Goal: Task Accomplishment & Management: Complete application form

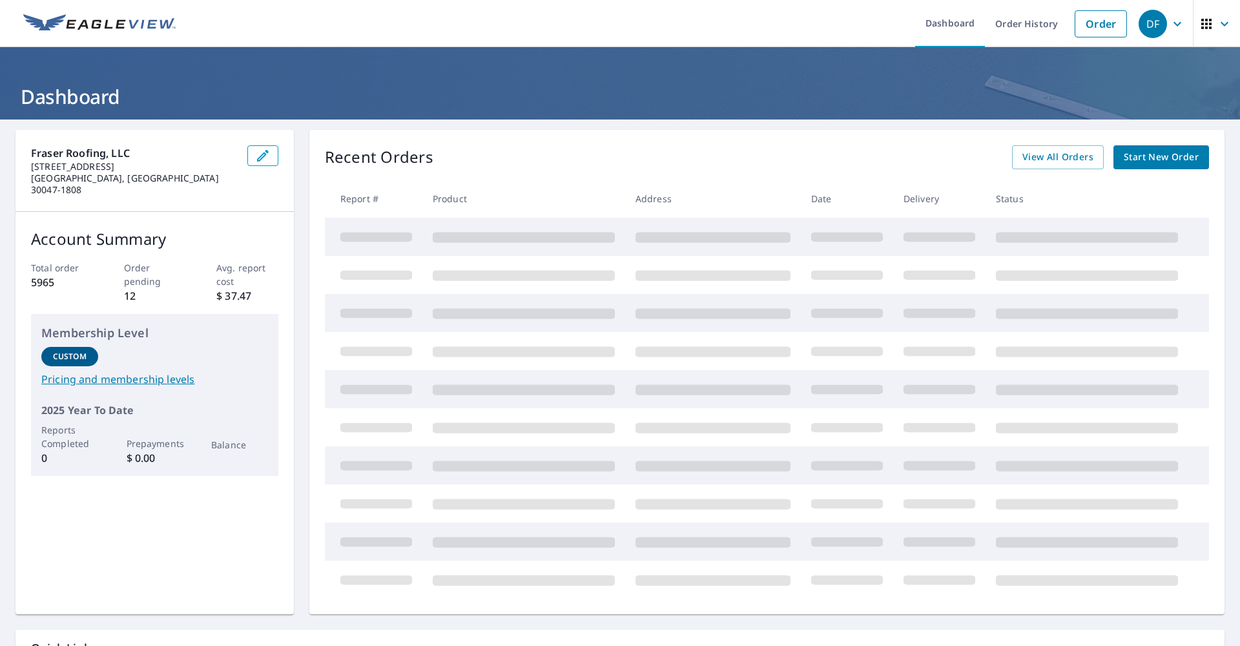
click at [1165, 154] on span "Start New Order" at bounding box center [1161, 157] width 75 height 16
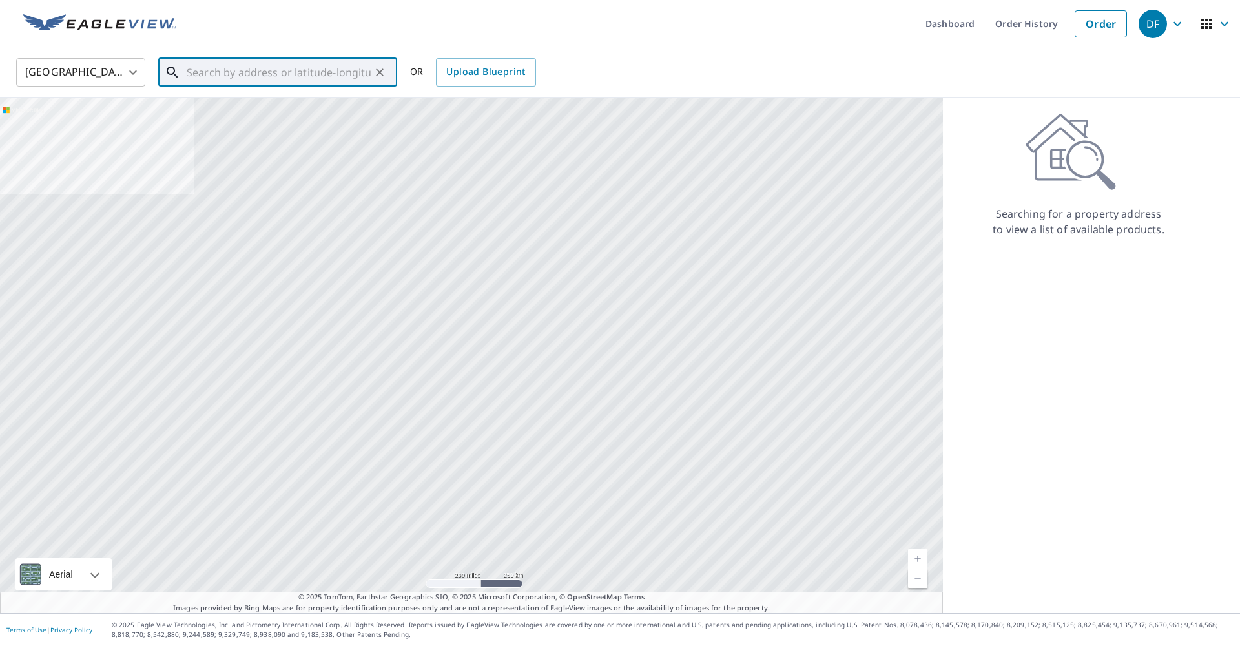
click at [323, 80] on input "text" at bounding box center [279, 72] width 184 height 36
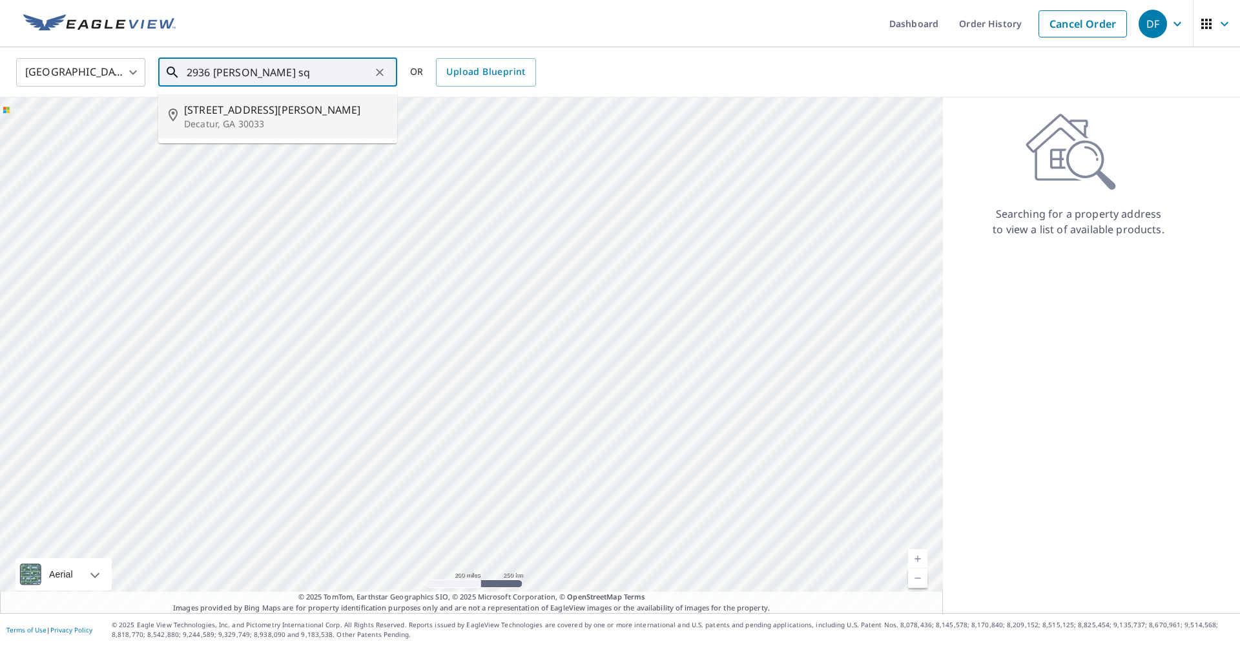
click at [273, 108] on span "[STREET_ADDRESS][PERSON_NAME]" at bounding box center [285, 110] width 203 height 16
type input "[STREET_ADDRESS][PERSON_NAME]"
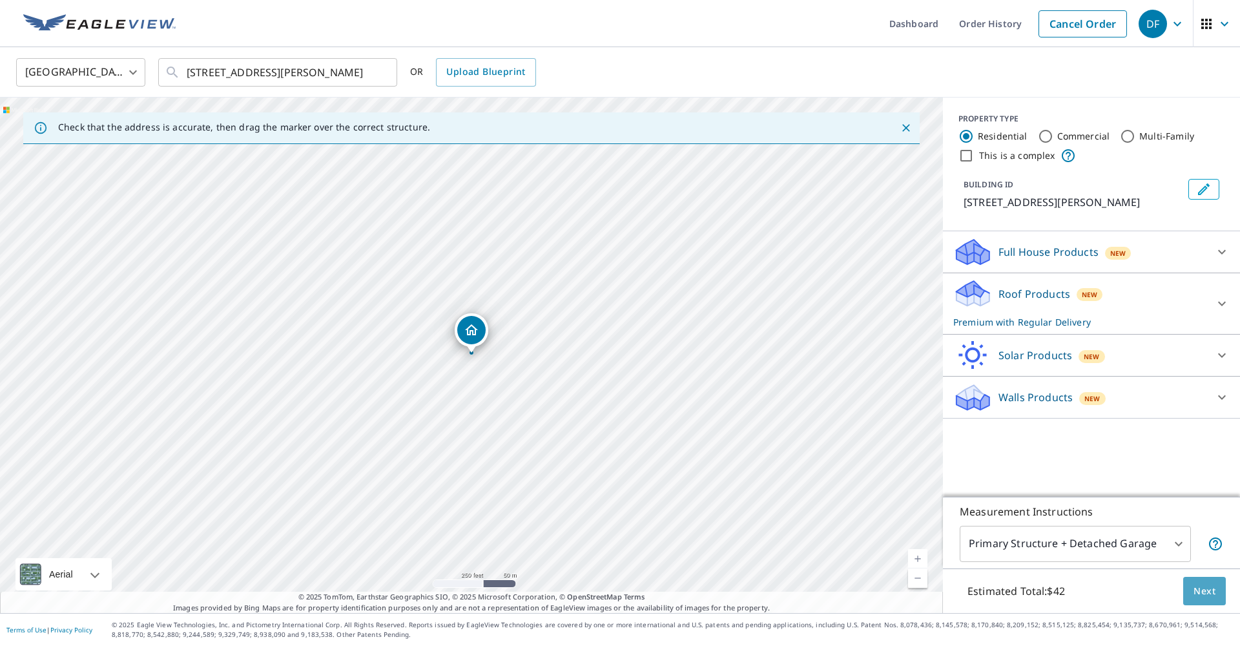
click at [1214, 594] on span "Next" at bounding box center [1205, 591] width 22 height 16
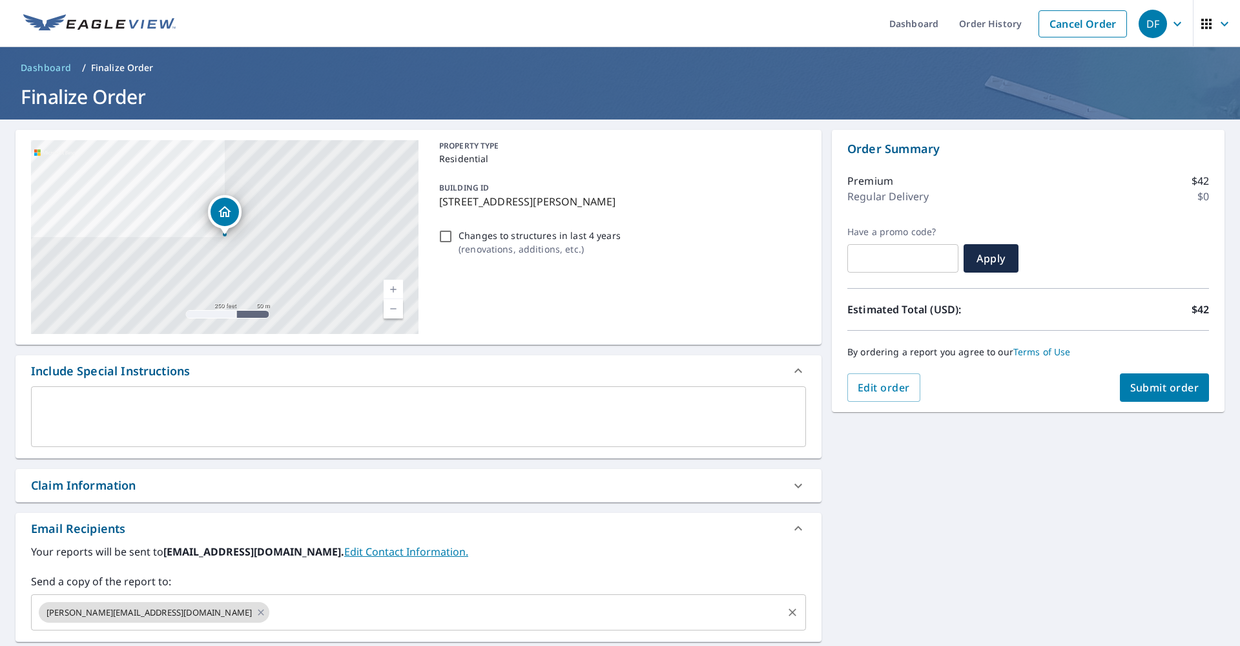
click at [172, 613] on div "[PERSON_NAME][EMAIL_ADDRESS][DOMAIN_NAME]" at bounding box center [154, 612] width 231 height 21
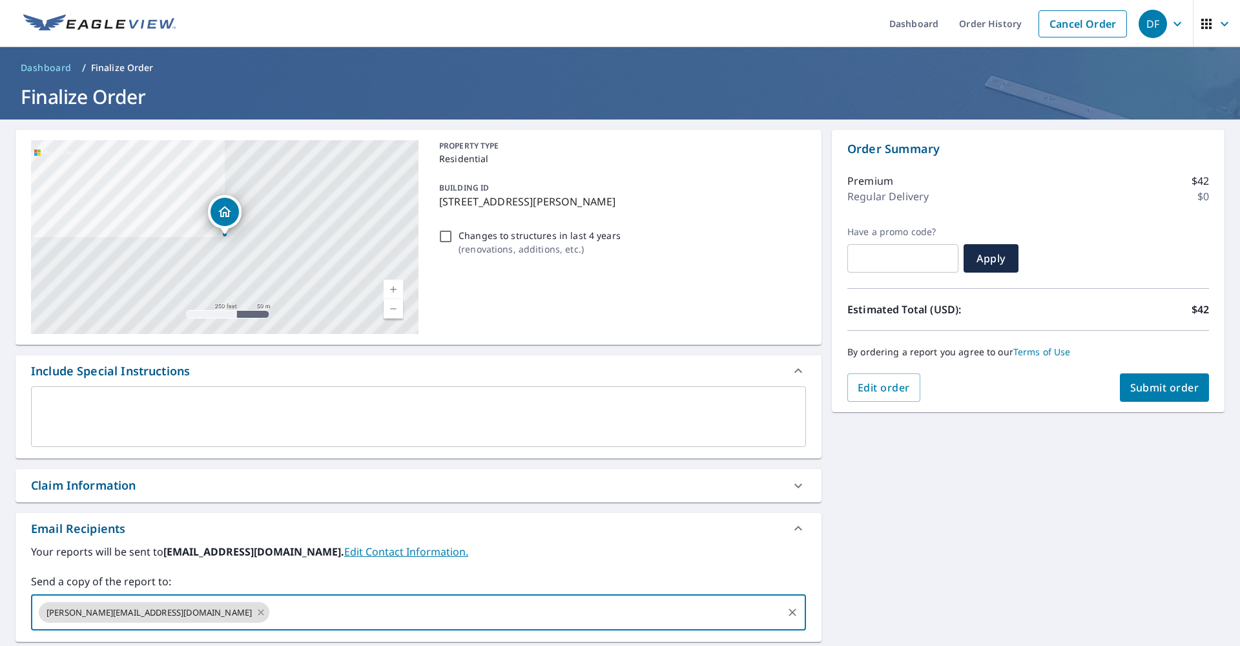
click at [258, 613] on icon at bounding box center [261, 612] width 6 height 6
checkbox input "true"
click at [161, 613] on input "text" at bounding box center [409, 612] width 744 height 25
type input "[PERSON_NAME][EMAIL_ADDRESS][DOMAIN_NAME]"
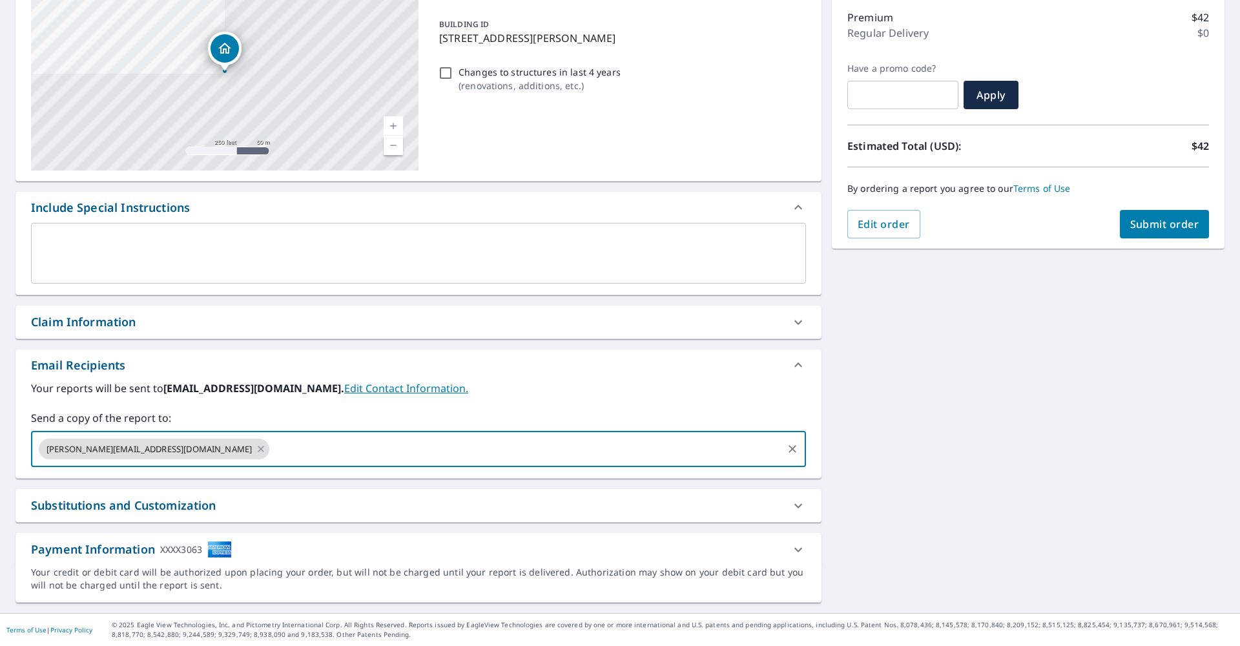
scroll to position [1, 0]
click at [1153, 219] on span "Submit order" at bounding box center [1164, 224] width 69 height 14
checkbox input "true"
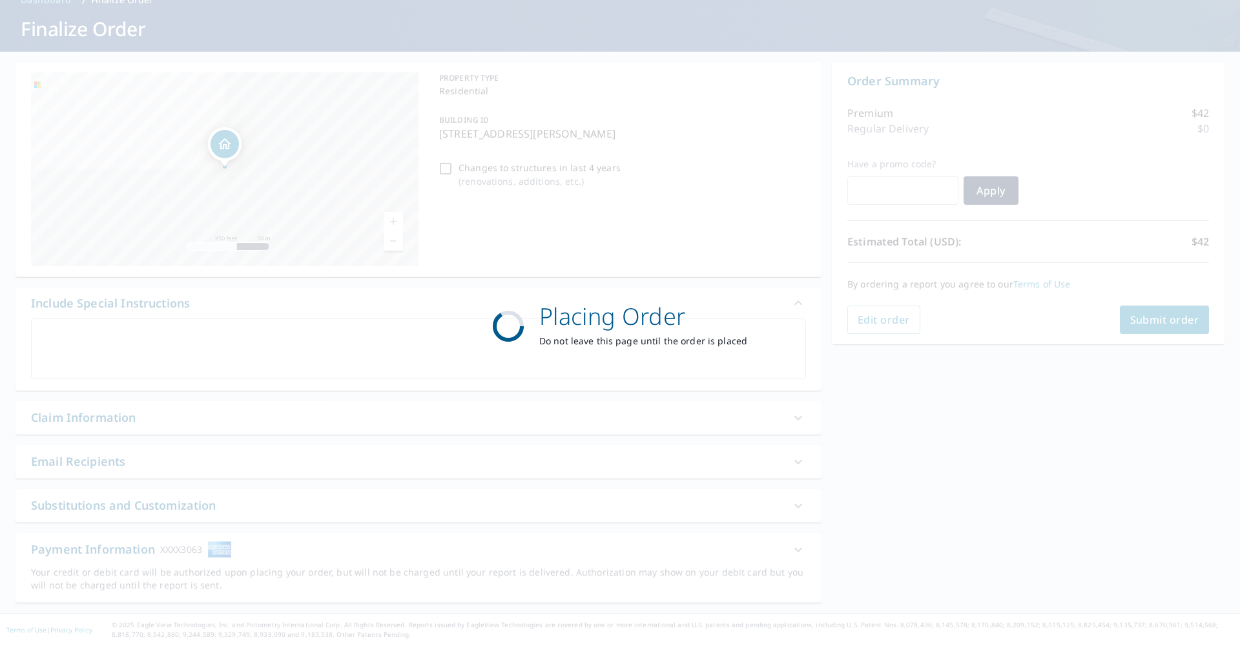
scroll to position [68, 0]
